Goal: Consume media (video, audio)

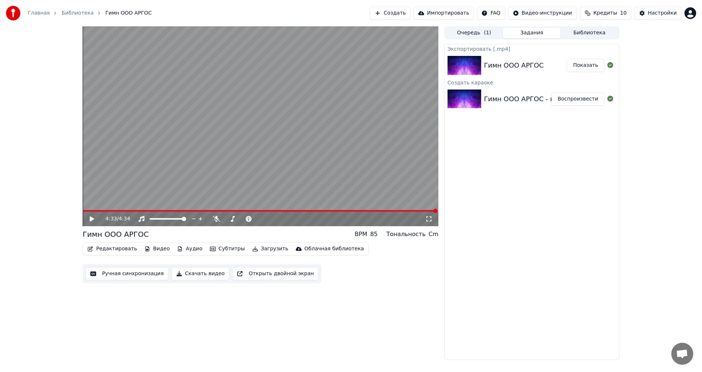
click at [90, 219] on icon at bounding box center [92, 218] width 4 height 5
click at [212, 218] on div "4:33 / 4:34" at bounding box center [265, 218] width 319 height 7
click at [220, 220] on div at bounding box center [249, 218] width 59 height 7
drag, startPoint x: 236, startPoint y: 220, endPoint x: 251, endPoint y: 219, distance: 15.4
click at [251, 219] on div at bounding box center [249, 218] width 59 height 7
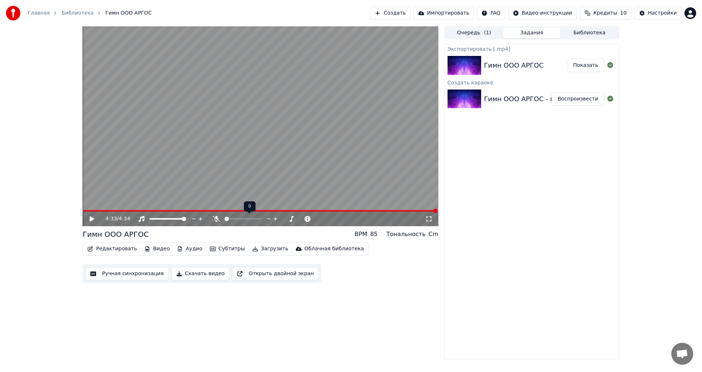
click at [247, 217] on div at bounding box center [249, 218] width 59 height 7
click at [261, 219] on span at bounding box center [242, 218] width 37 height 1
click at [93, 219] on icon at bounding box center [92, 218] width 4 height 5
click at [94, 219] on icon at bounding box center [92, 219] width 4 height 4
click at [94, 219] on icon at bounding box center [92, 218] width 4 height 5
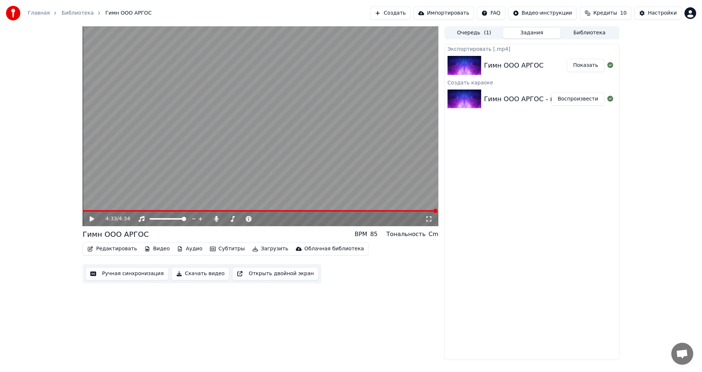
click at [589, 66] on button "Показать" at bounding box center [586, 65] width 38 height 13
